Goal: Information Seeking & Learning: Find contact information

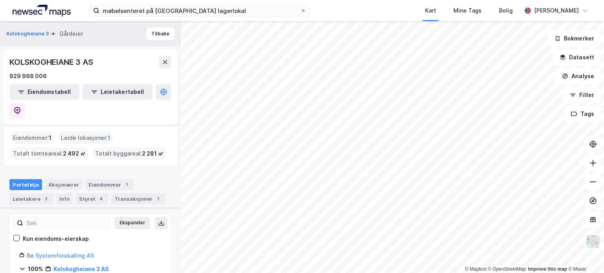
scroll to position [96, 0]
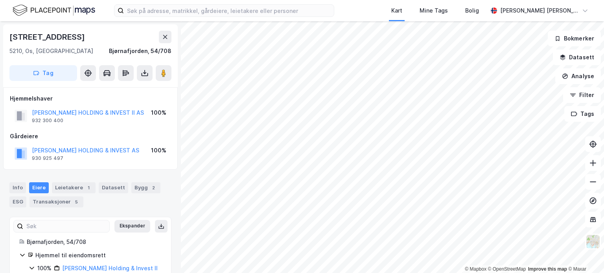
click at [0, 0] on button "[PERSON_NAME] HOLDING & INVEST AS" at bounding box center [0, 0] width 0 height 0
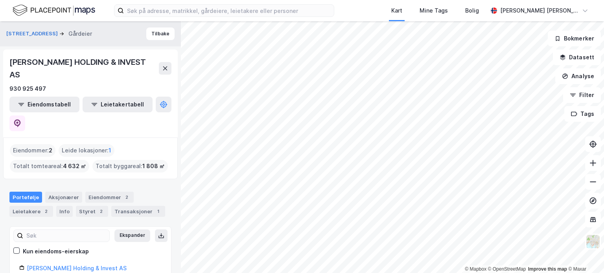
click at [91, 206] on div "Styret 2" at bounding box center [92, 211] width 32 height 11
